Goal: Task Accomplishment & Management: Use online tool/utility

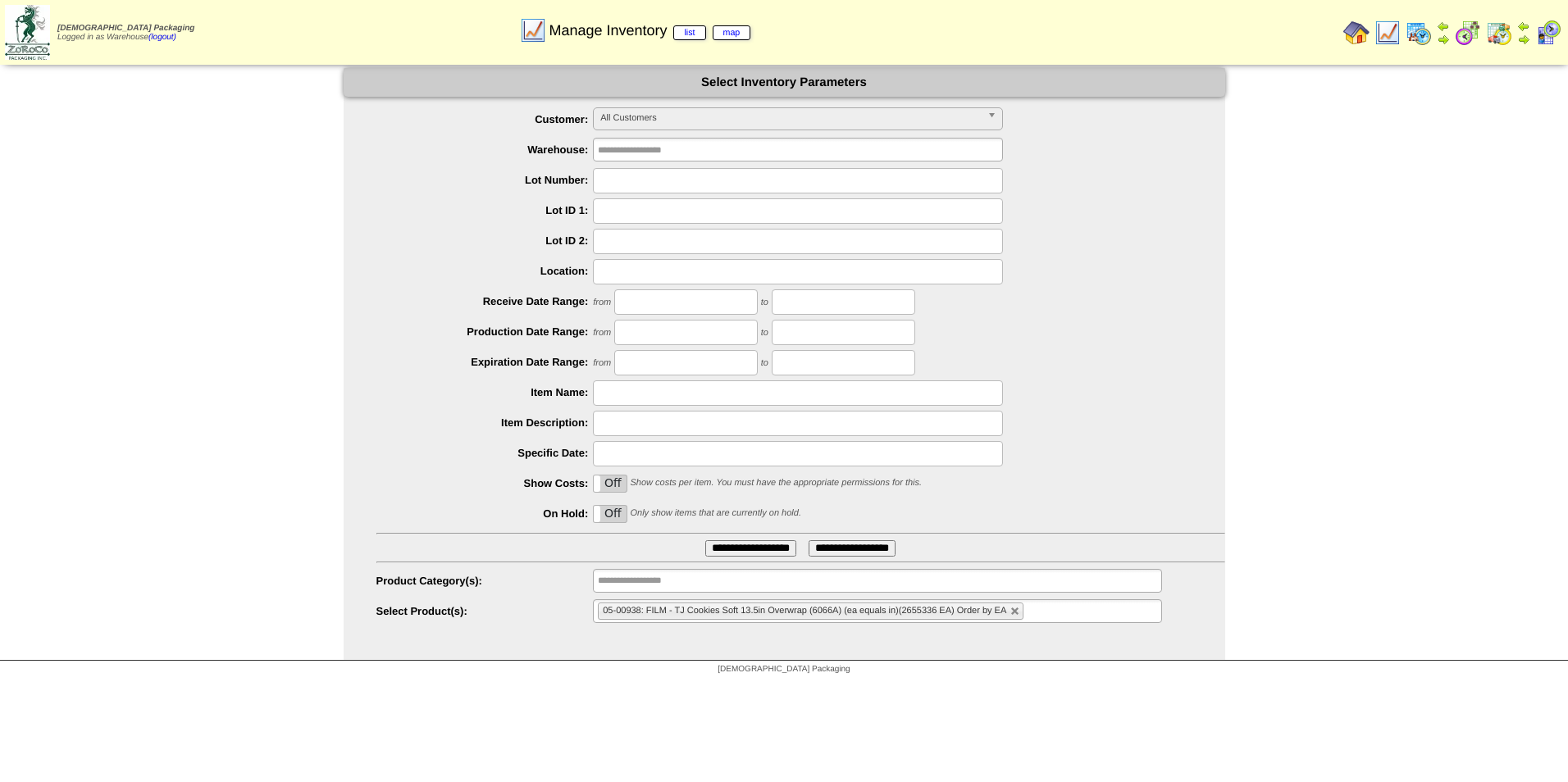
click at [1495, 29] on img at bounding box center [1498, 32] width 27 height 27
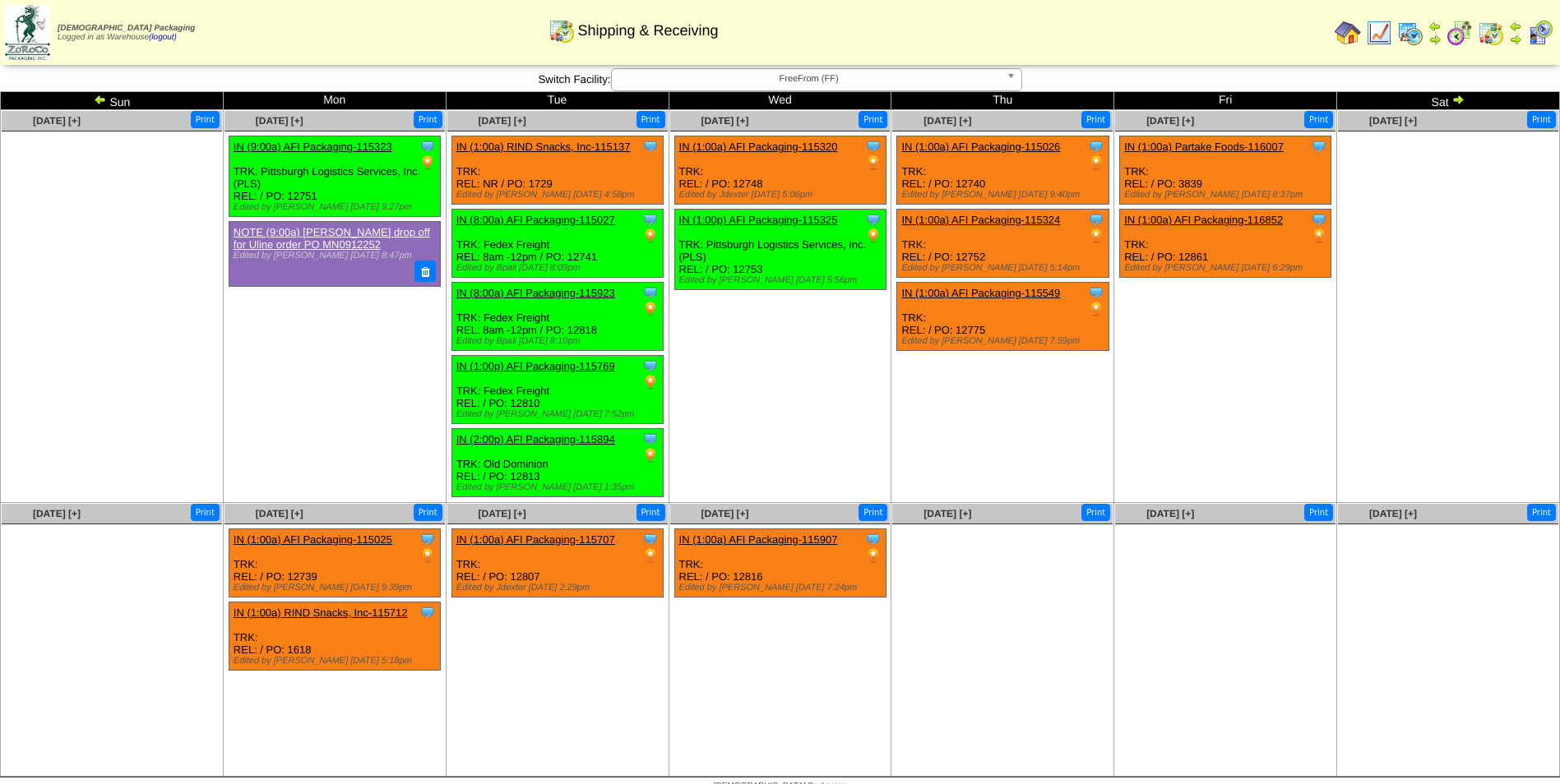
click at [1409, 29] on img at bounding box center [1410, 33] width 27 height 27
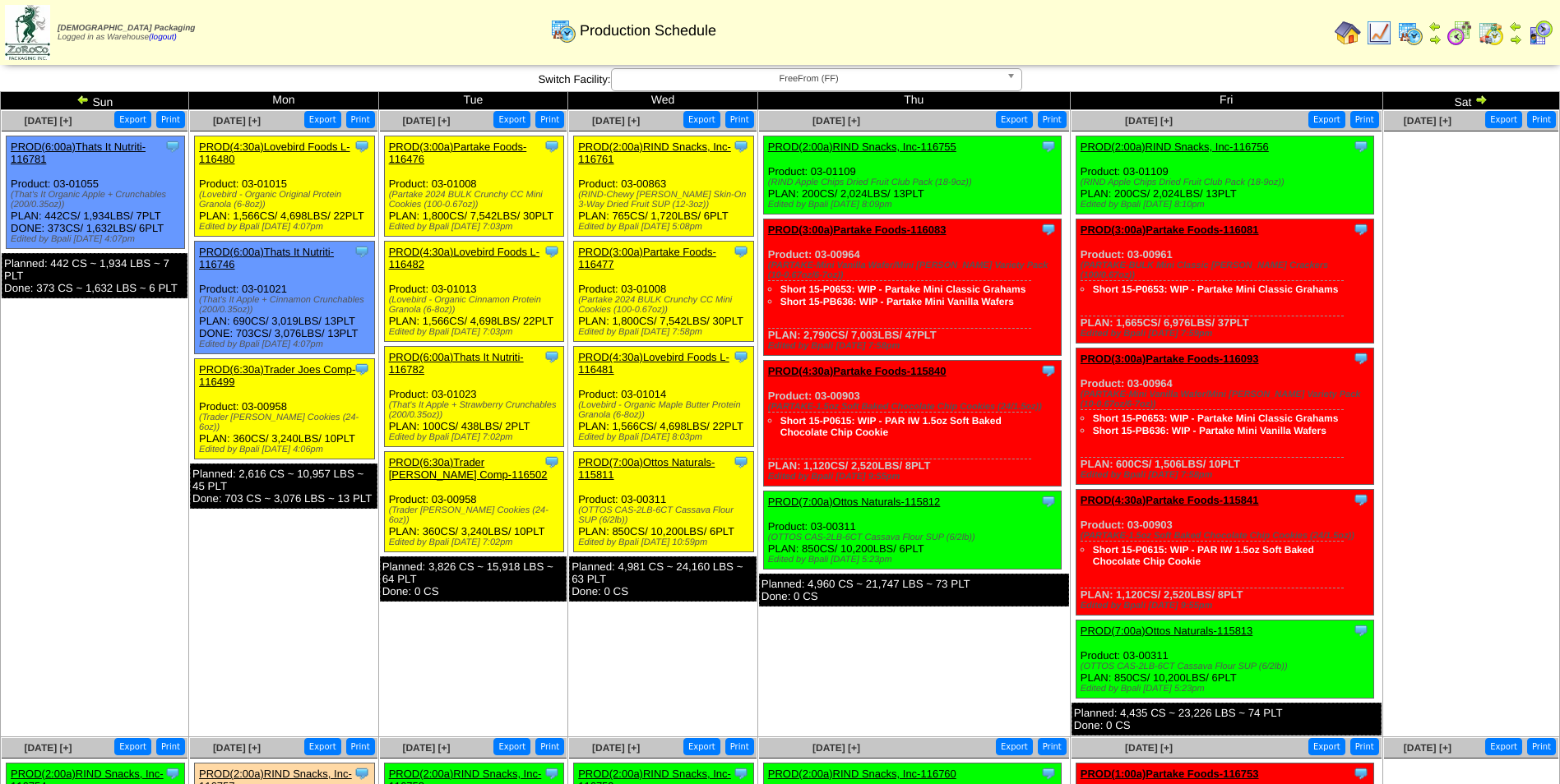
click at [641, 148] on link "PROD(2:00a)RIND Snacks, Inc-116761" at bounding box center [654, 153] width 153 height 25
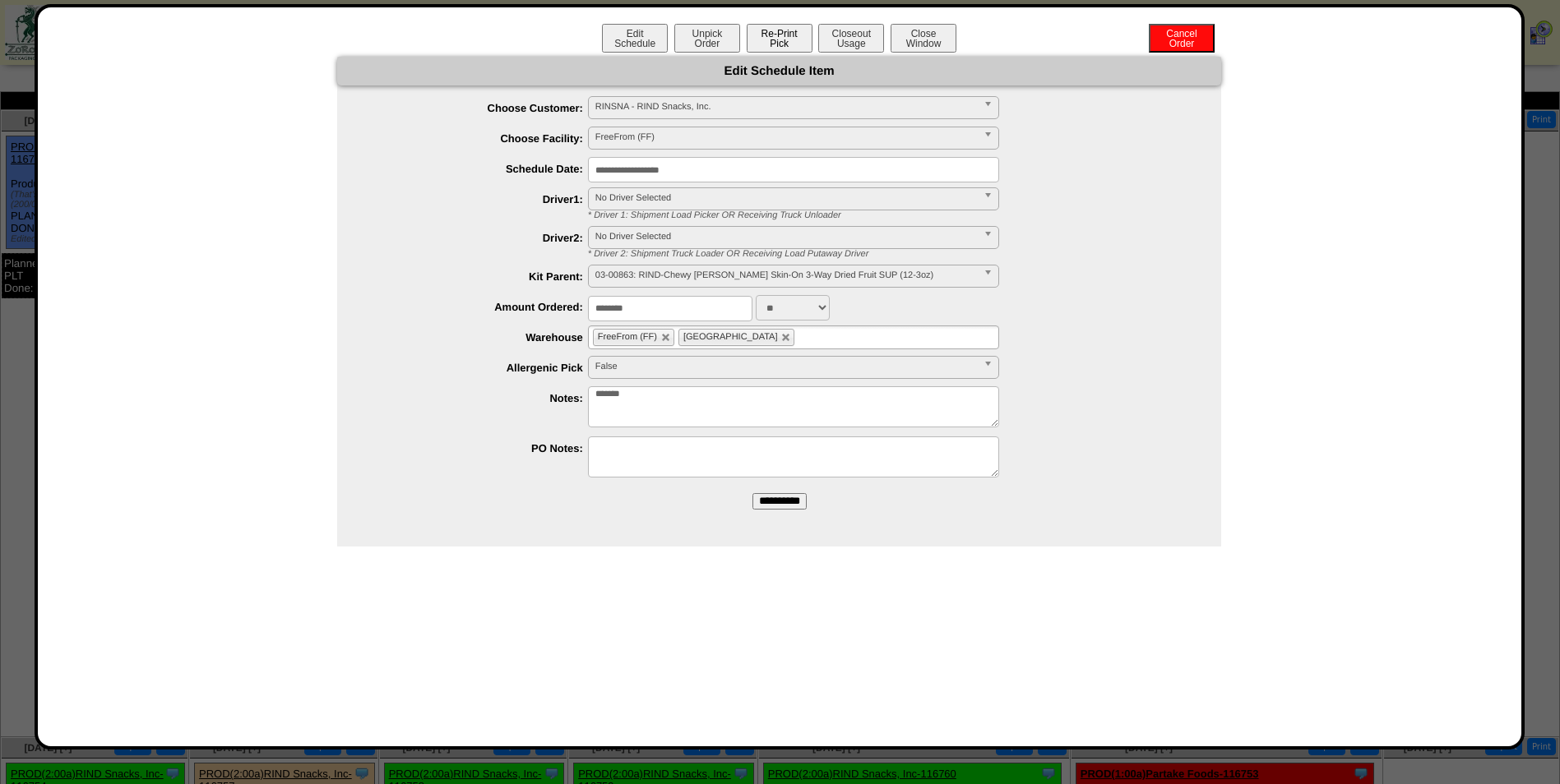
click at [781, 32] on button "Re-Print Pick" at bounding box center [780, 37] width 66 height 29
